Goal: Navigation & Orientation: Understand site structure

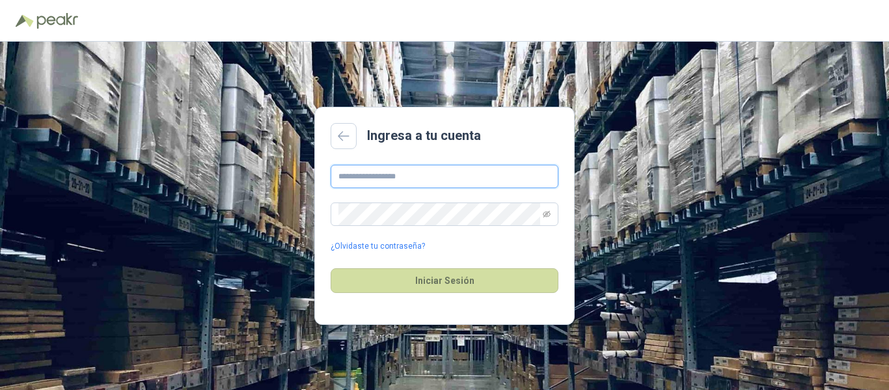
type input "**********"
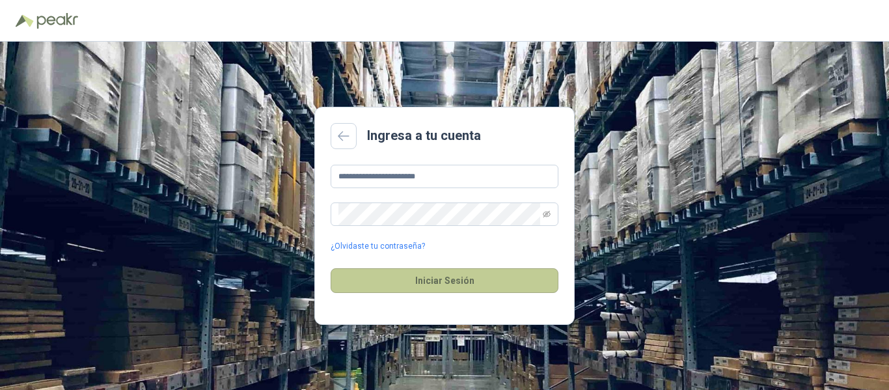
click at [455, 284] on button "Iniciar Sesión" at bounding box center [445, 280] width 228 height 25
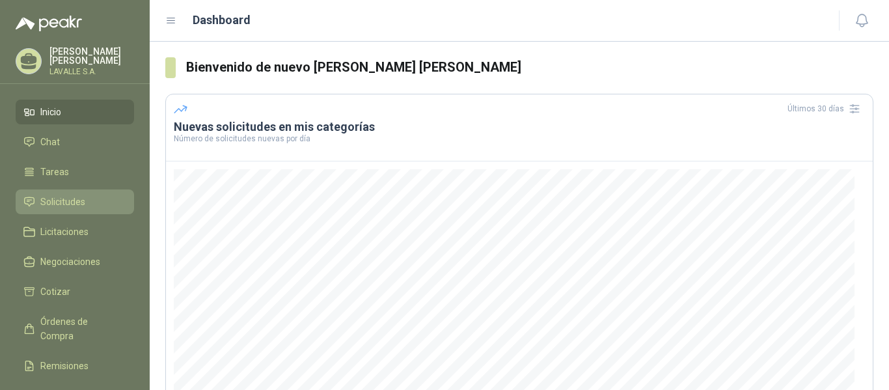
click at [58, 198] on span "Solicitudes" at bounding box center [62, 202] width 45 height 14
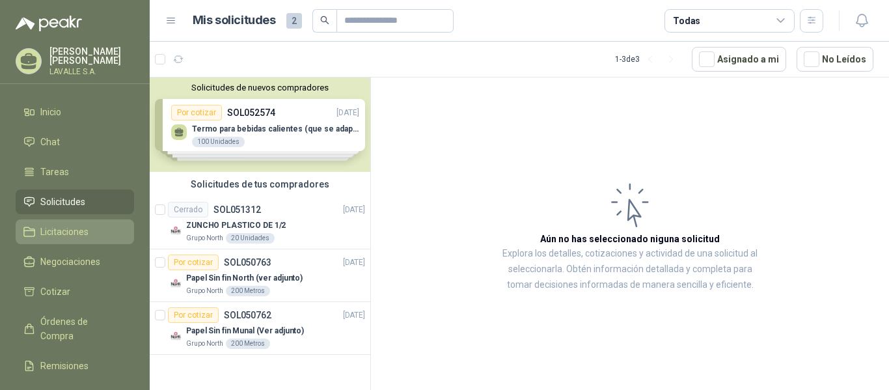
click at [66, 233] on span "Licitaciones" at bounding box center [64, 232] width 48 height 14
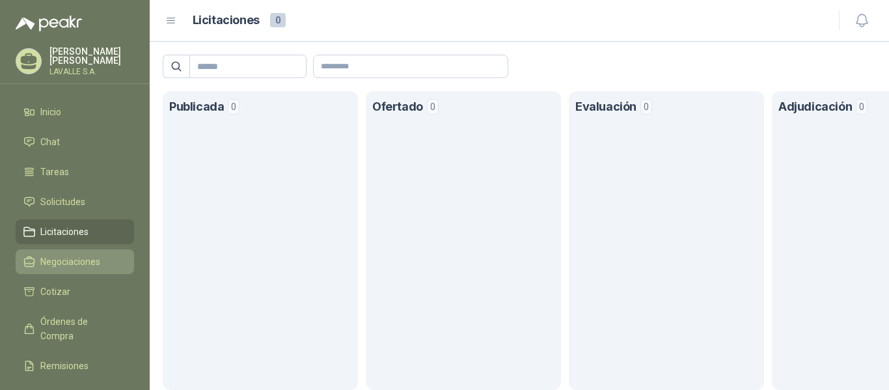
click at [66, 271] on link "Negociaciones" at bounding box center [75, 261] width 118 height 25
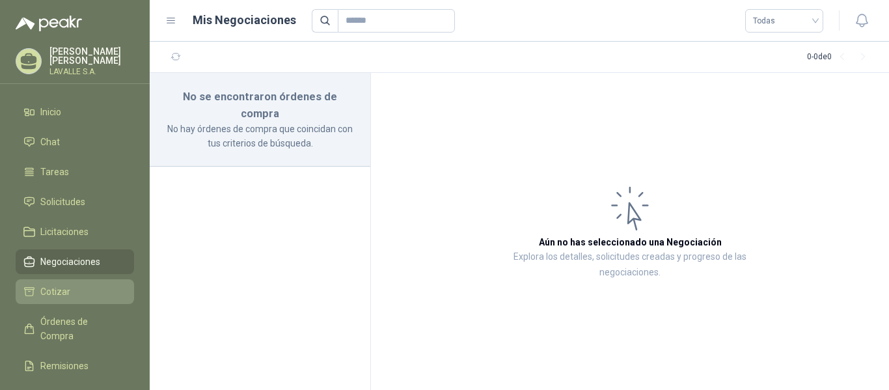
click at [51, 293] on span "Cotizar" at bounding box center [55, 291] width 30 height 14
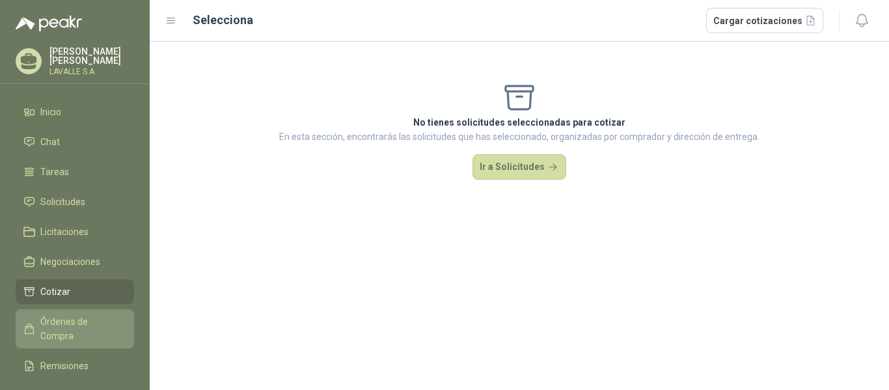
click at [57, 312] on link "Órdenes de Compra" at bounding box center [75, 328] width 118 height 39
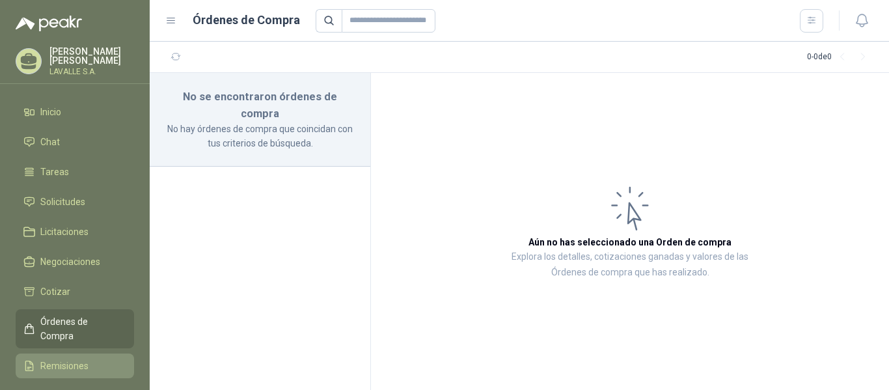
click at [59, 353] on link "Remisiones" at bounding box center [75, 365] width 118 height 25
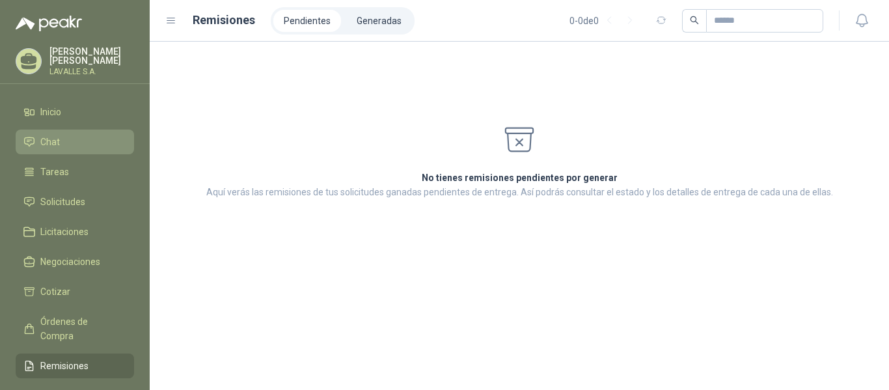
click at [52, 141] on span "Chat" at bounding box center [50, 142] width 20 height 14
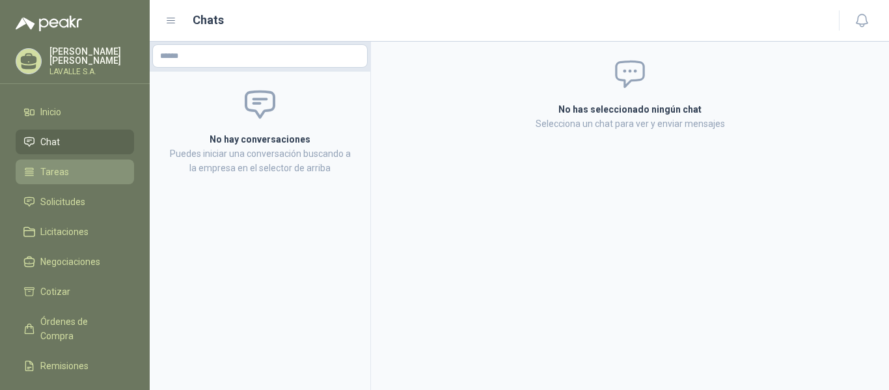
click at [54, 176] on span "Tareas" at bounding box center [54, 172] width 29 height 14
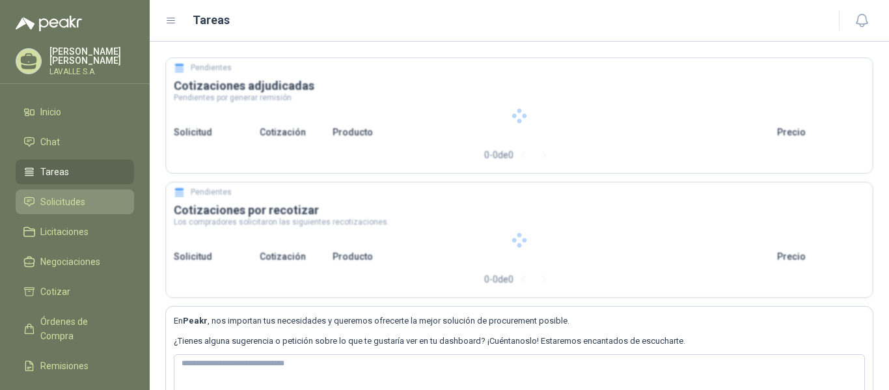
click at [54, 205] on span "Solicitudes" at bounding box center [62, 202] width 45 height 14
